Goal: Transaction & Acquisition: Purchase product/service

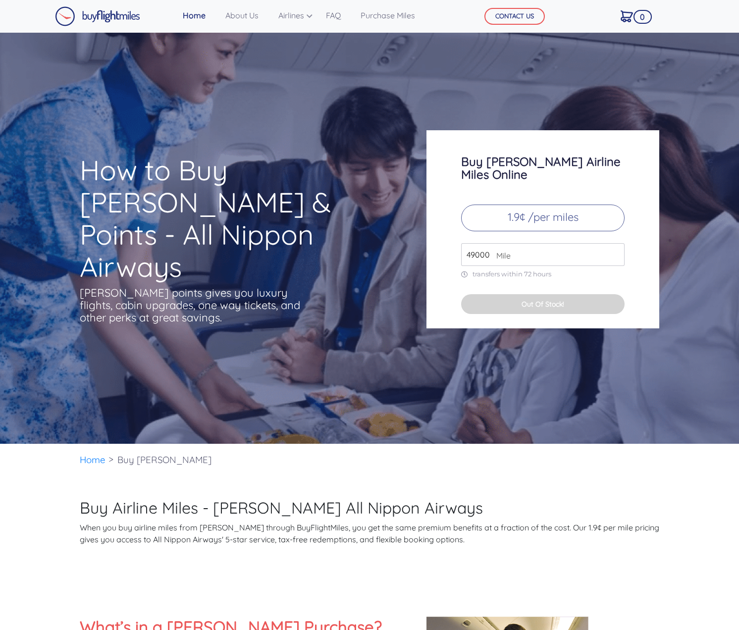
click at [520, 205] on p "1.9¢ /per miles" at bounding box center [543, 218] width 164 height 27
drag, startPoint x: 487, startPoint y: 243, endPoint x: 460, endPoint y: 245, distance: 27.3
click at [460, 245] on div "Buy [PERSON_NAME] Airline Miles Online 1.9¢ /per miles 49000 Mile transfers wit…" at bounding box center [543, 229] width 233 height 198
type input "2000"
click at [719, 292] on div "How to Buy [PERSON_NAME] & Points - All Nippon Airways [PERSON_NAME] points giv…" at bounding box center [369, 238] width 739 height 411
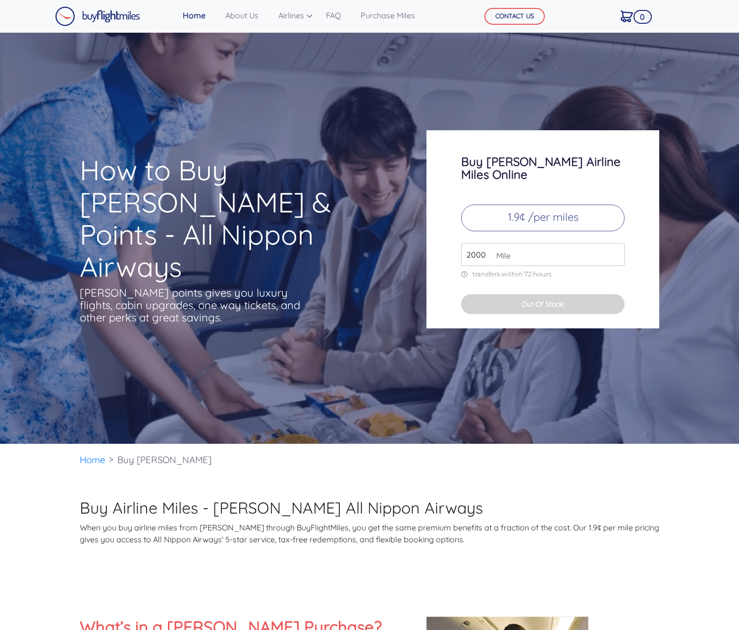
click at [510, 250] on span "Mile" at bounding box center [501, 256] width 19 height 12
click at [552, 249] on input "2000" at bounding box center [543, 254] width 164 height 23
click at [527, 205] on p "1.9¢ /per miles" at bounding box center [543, 218] width 164 height 27
click at [515, 205] on p "1.9¢ /per miles" at bounding box center [543, 218] width 164 height 27
click at [514, 208] on p "1.9¢ /per miles" at bounding box center [543, 218] width 164 height 27
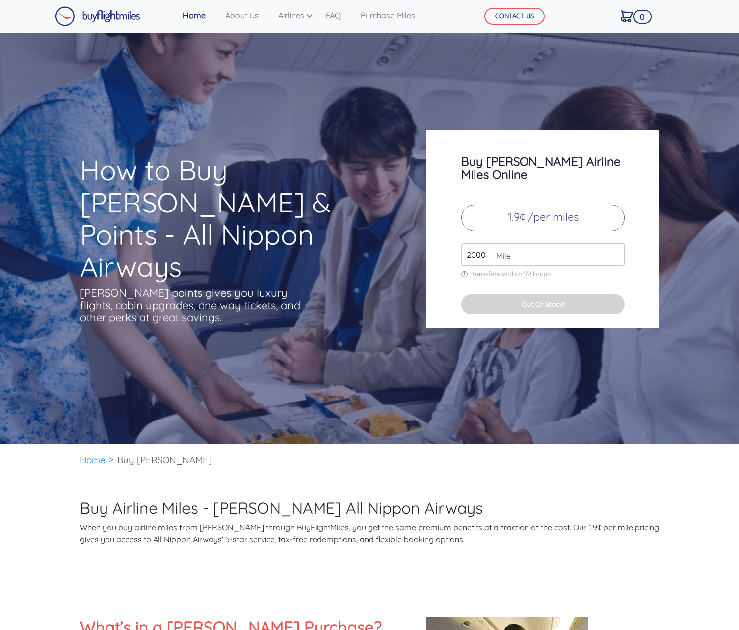
click at [537, 209] on p "1.9¢ /per miles" at bounding box center [543, 218] width 164 height 27
